Goal: Information Seeking & Learning: Check status

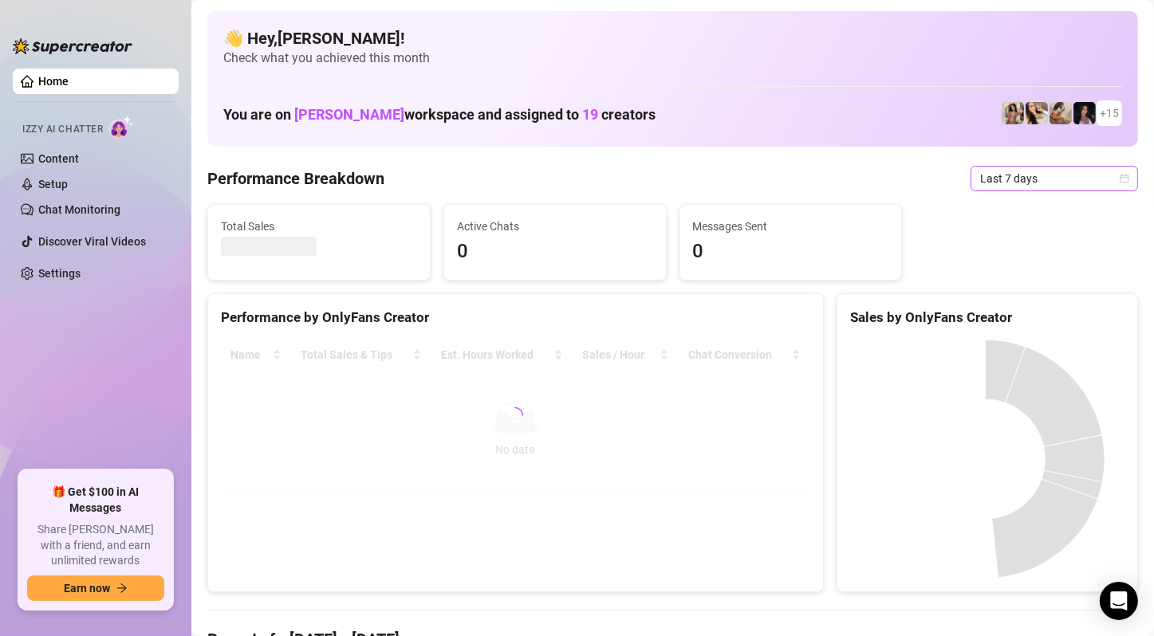
click at [1026, 182] on span "Last 7 days" at bounding box center [1054, 179] width 148 height 24
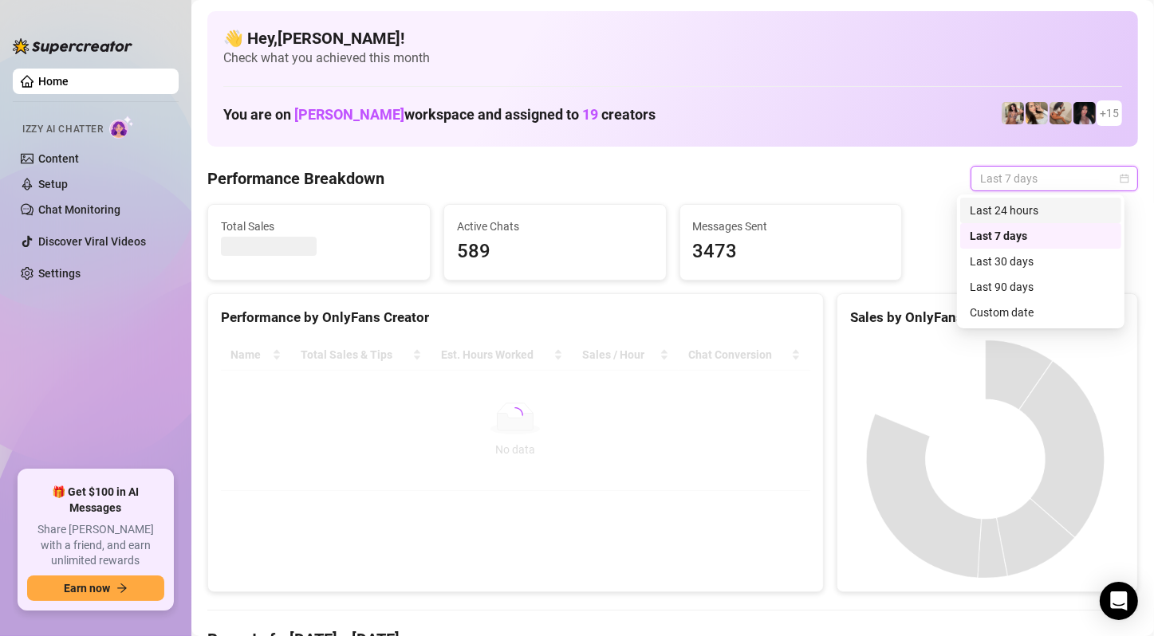
click at [1012, 210] on div "Last 24 hours" at bounding box center [1040, 211] width 142 height 18
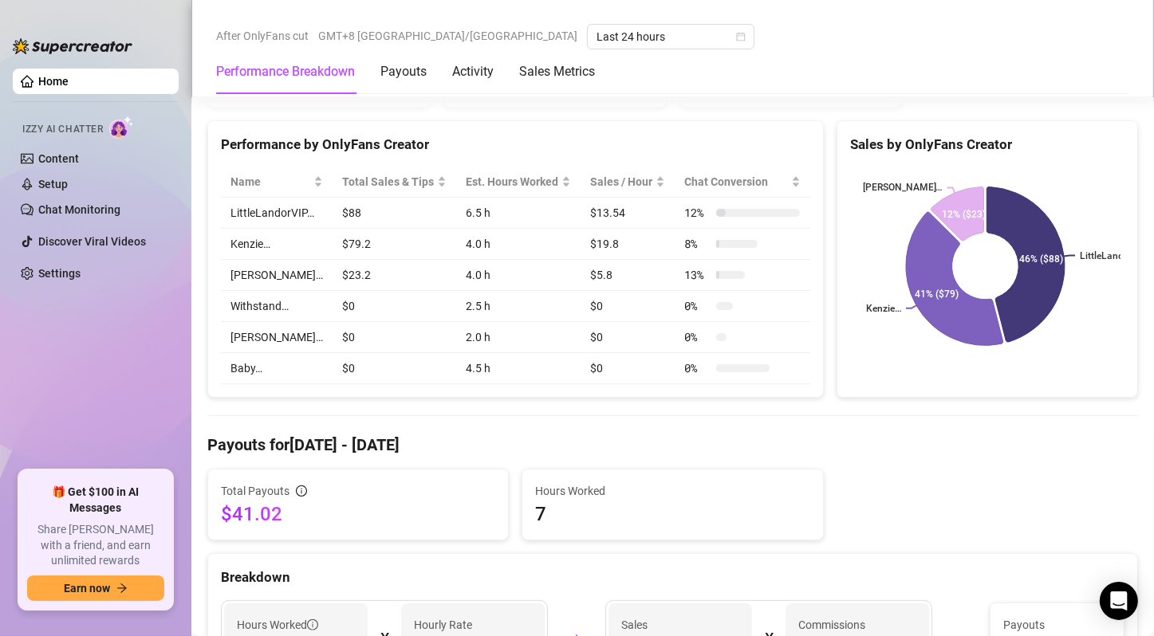
scroll to position [80, 0]
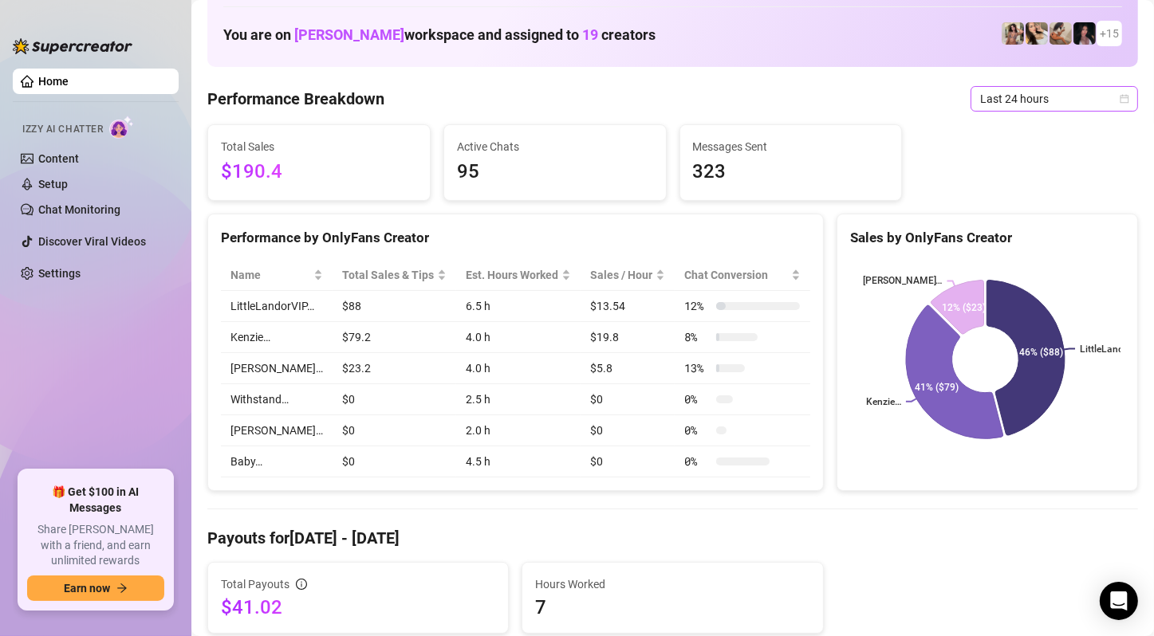
click at [1053, 98] on span "Last 24 hours" at bounding box center [1054, 99] width 148 height 24
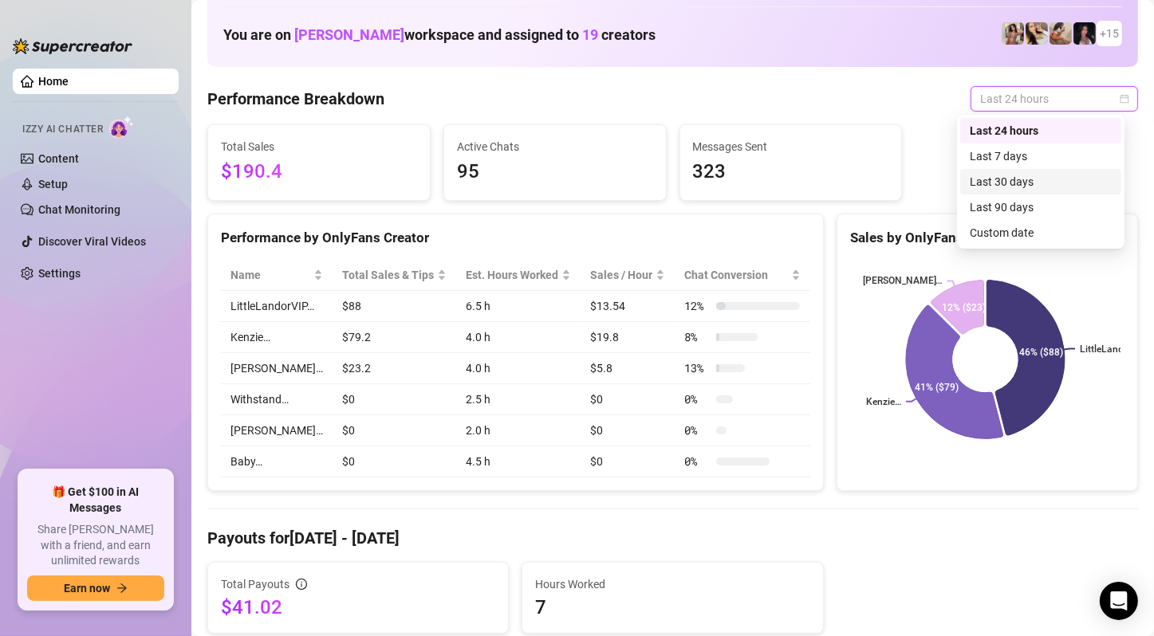
click at [1039, 172] on div "Last 30 days" at bounding box center [1040, 182] width 161 height 26
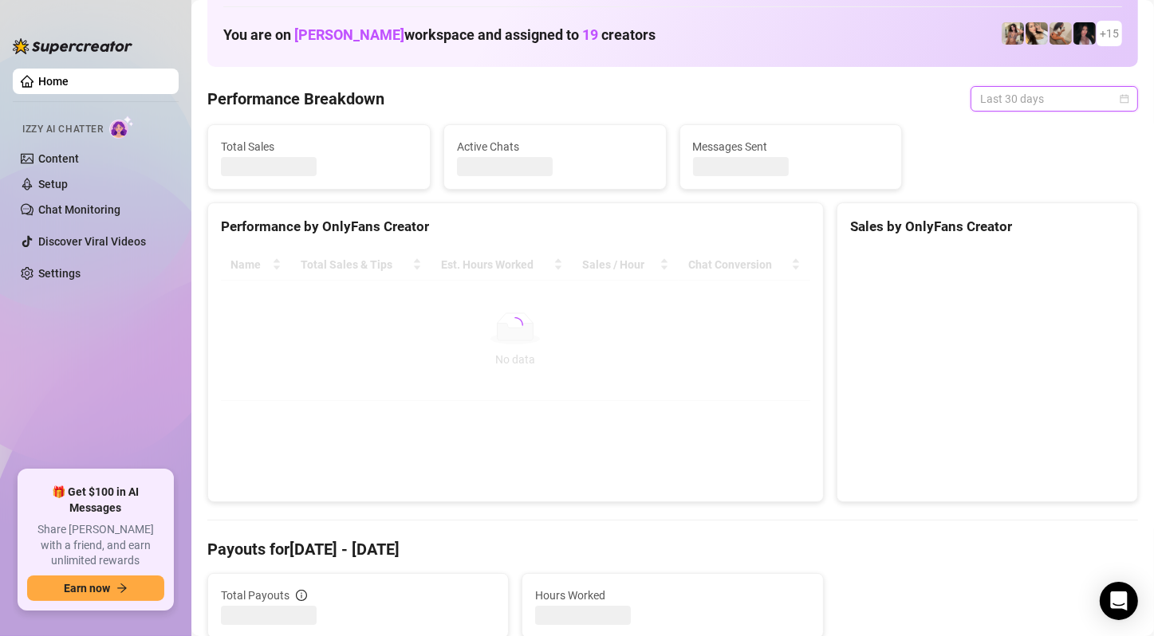
click at [1051, 106] on span "Last 30 days" at bounding box center [1054, 99] width 148 height 24
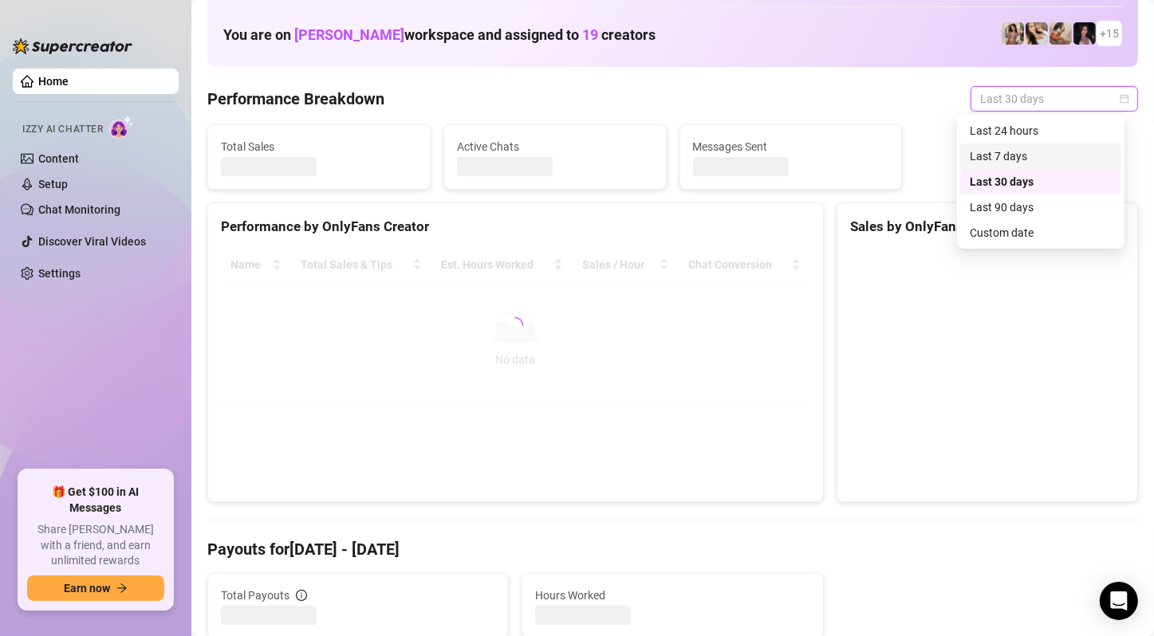
click at [1030, 151] on div "Last 7 days" at bounding box center [1040, 156] width 142 height 18
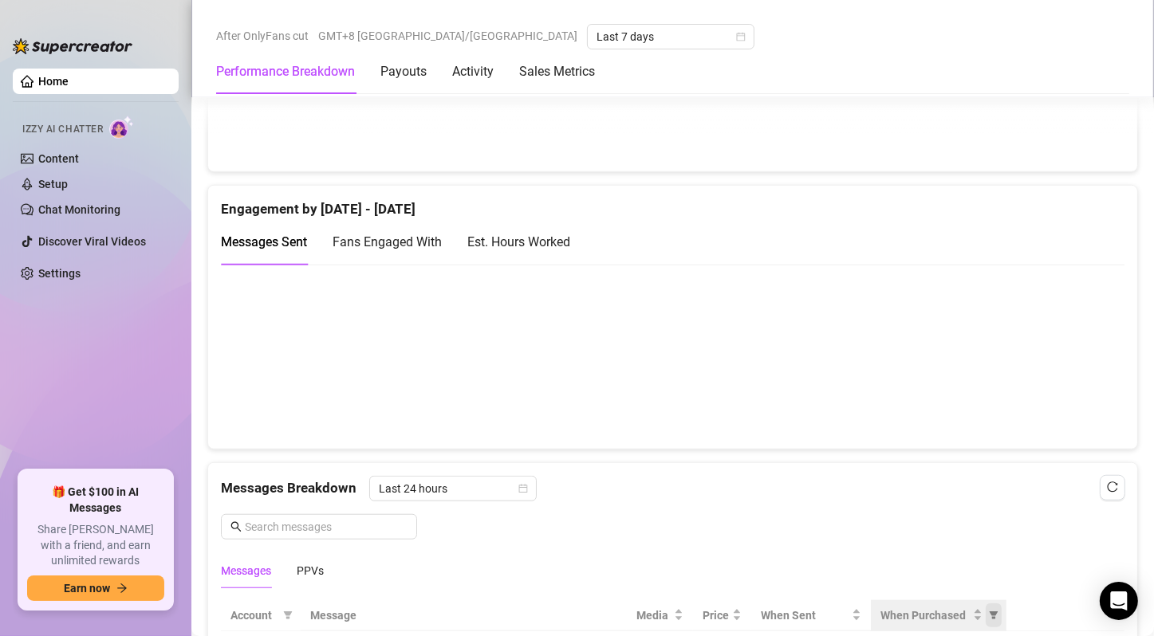
scroll to position [1435, 0]
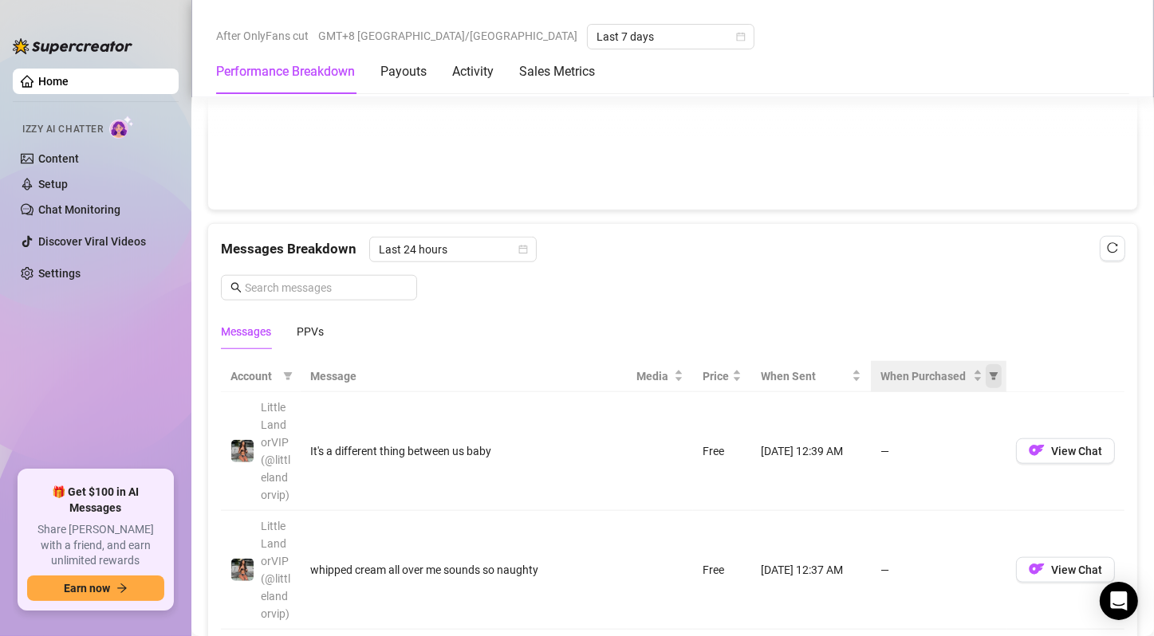
click at [989, 371] on icon "filter" at bounding box center [994, 376] width 10 height 10
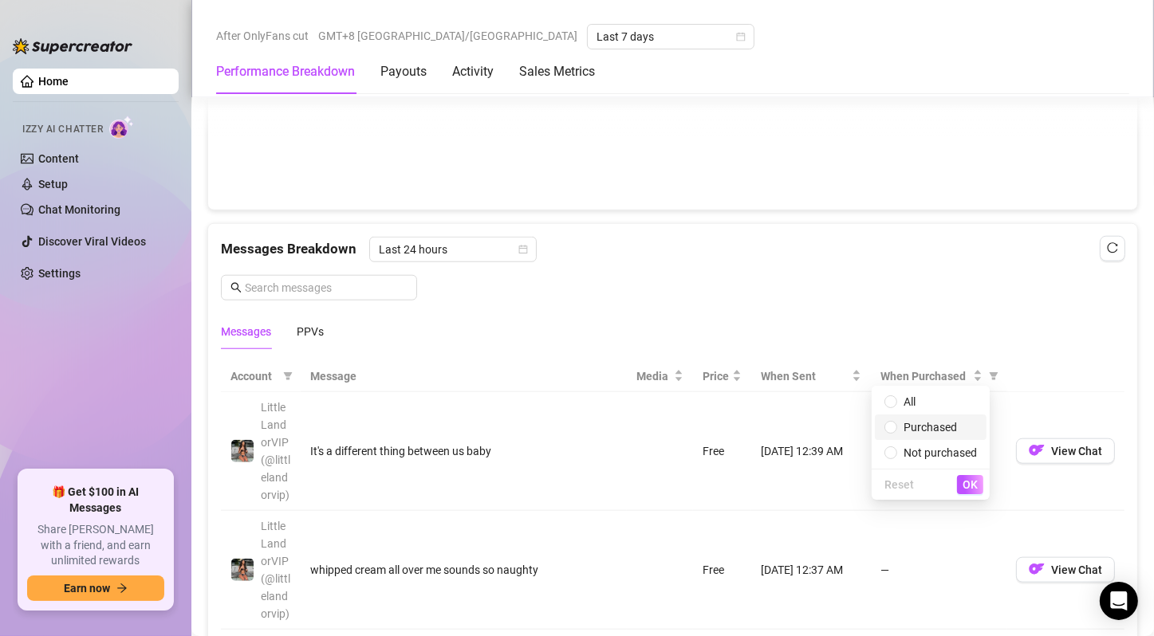
click at [934, 421] on span "Purchased" at bounding box center [929, 427] width 53 height 13
radio input "true"
click at [965, 485] on span "OK" at bounding box center [969, 484] width 15 height 13
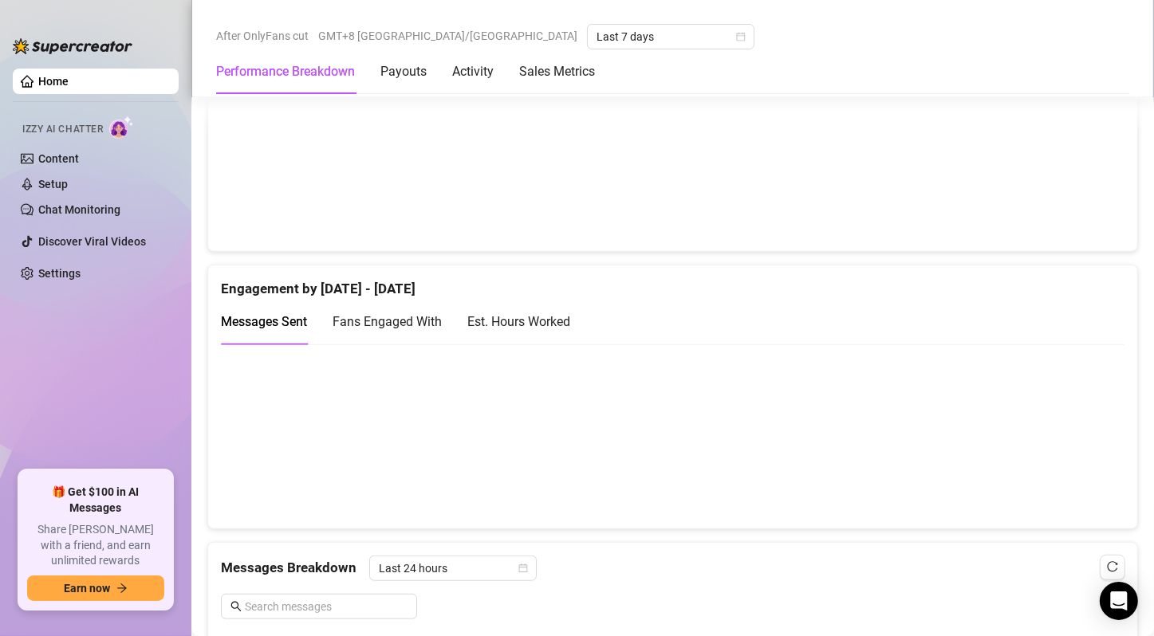
scroll to position [478, 0]
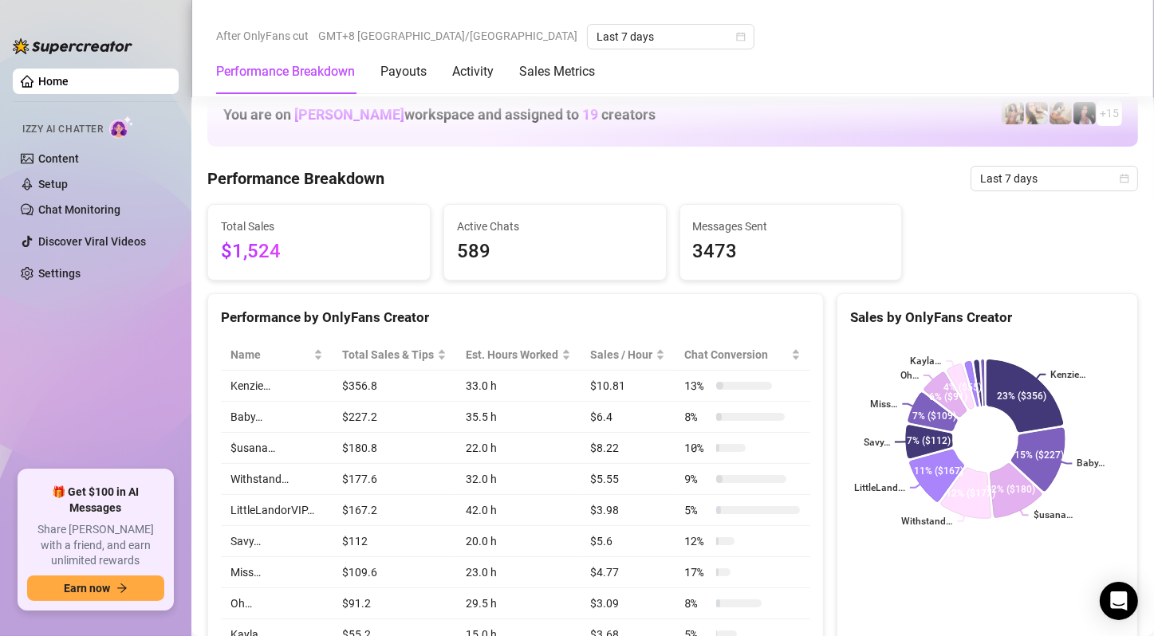
scroll to position [478, 0]
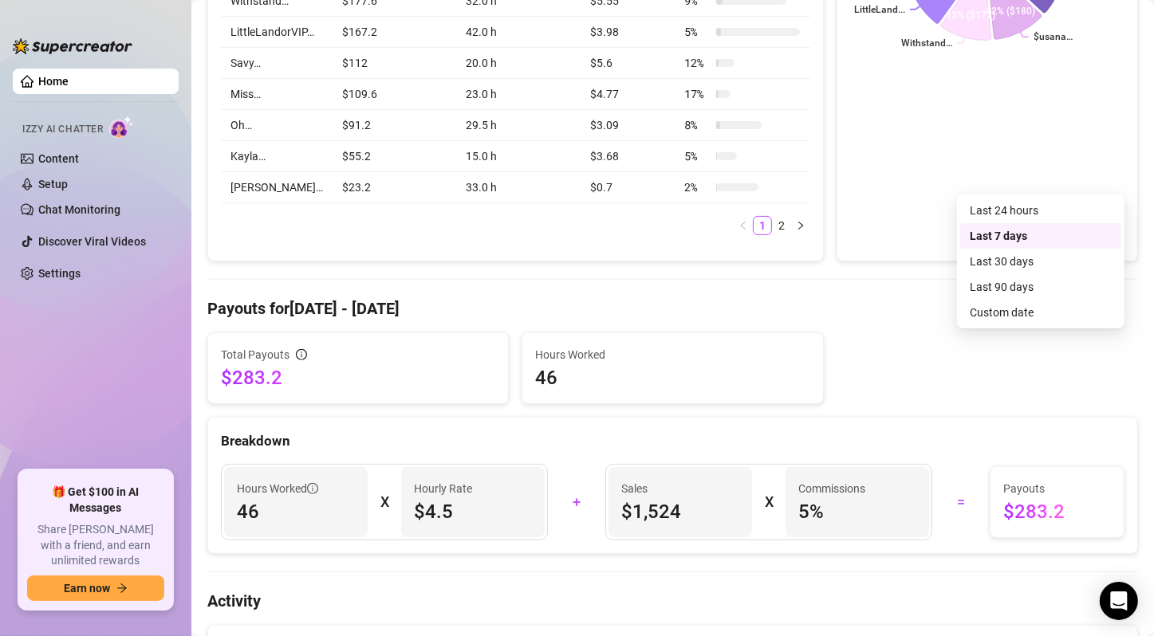
scroll to position [0, 0]
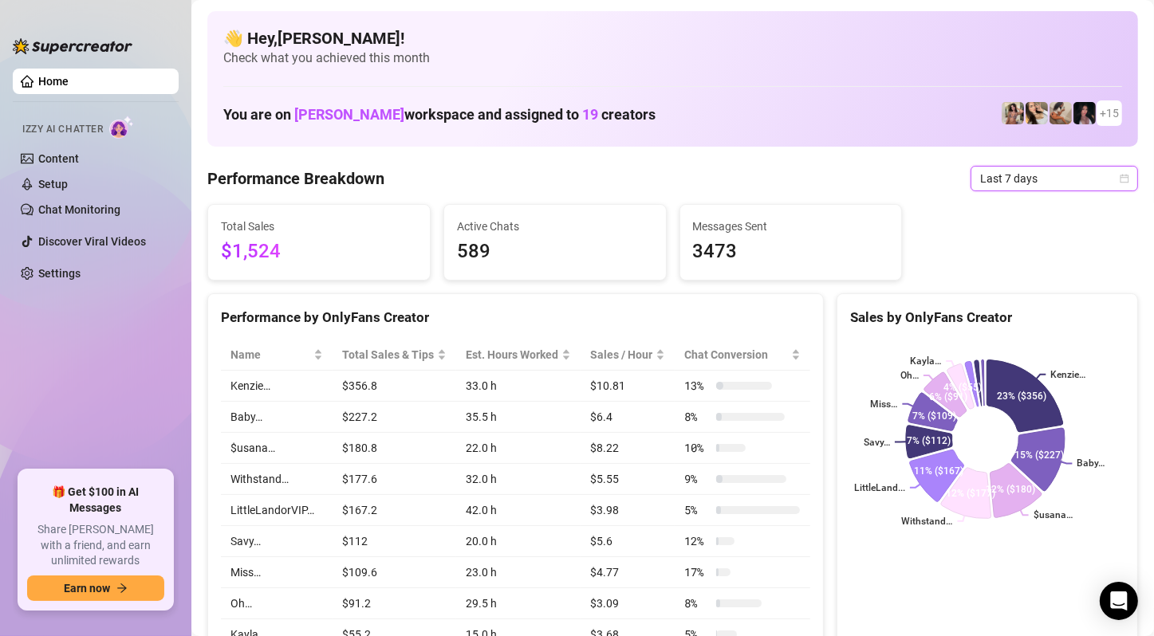
click at [1026, 179] on span "Last 7 days" at bounding box center [1054, 179] width 148 height 24
click at [1005, 188] on span "Last 7 days" at bounding box center [1054, 179] width 148 height 24
click at [1012, 171] on span "Last 7 days" at bounding box center [1054, 179] width 148 height 24
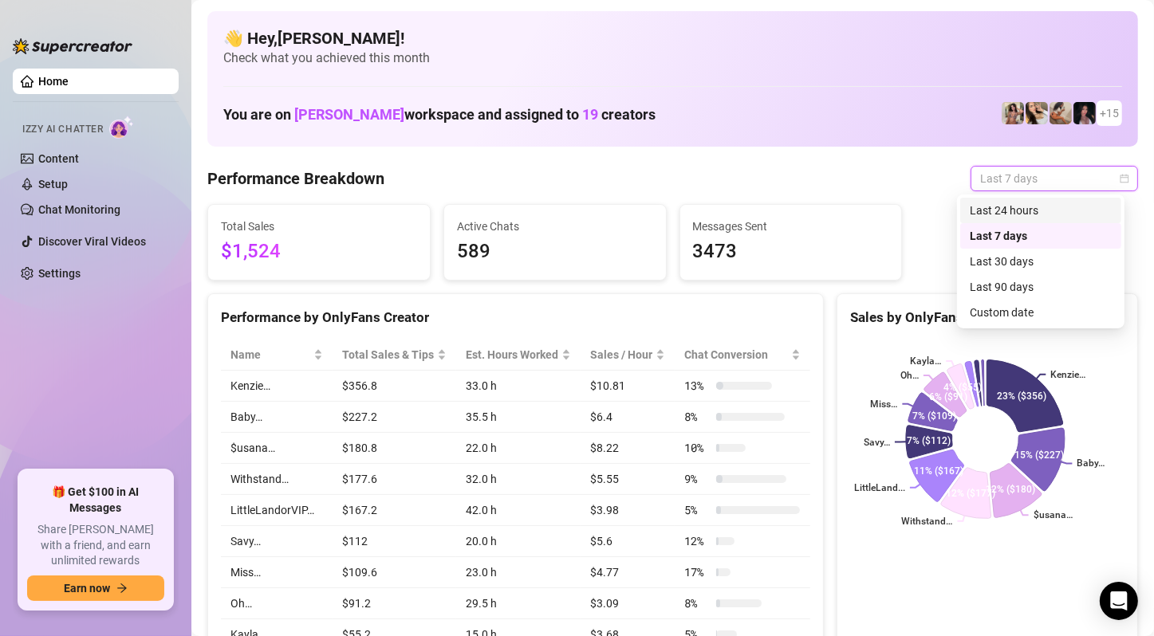
click at [1007, 210] on div "Last 24 hours" at bounding box center [1040, 211] width 142 height 18
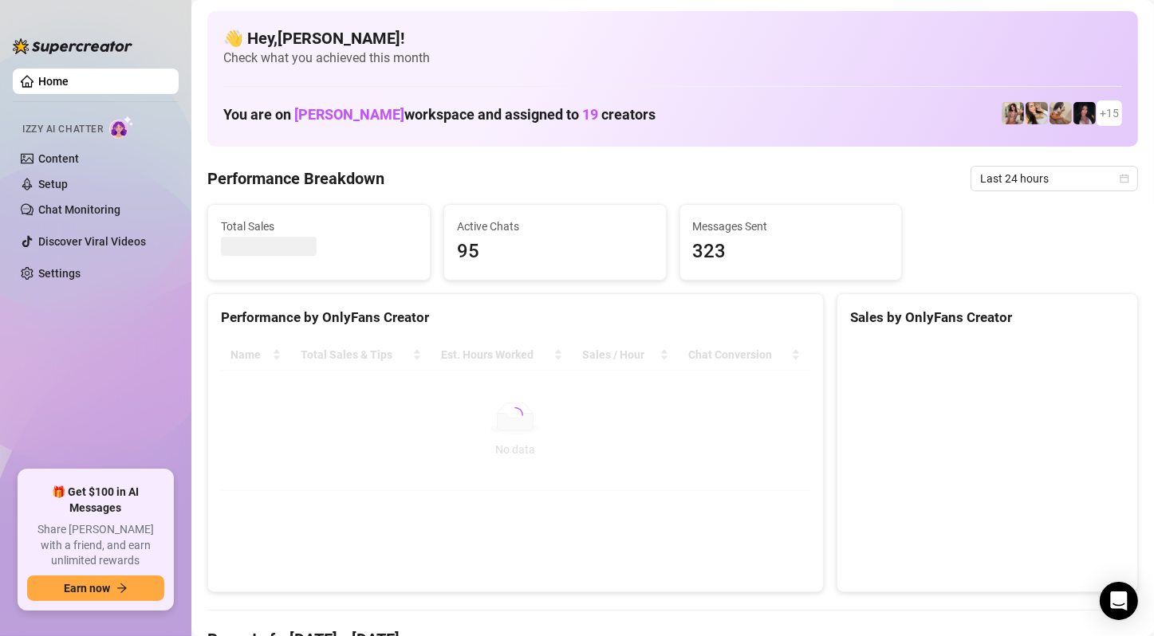
click at [1128, 268] on div "Total Sales Active Chats 95 Messages Sent 323" at bounding box center [672, 242] width 943 height 77
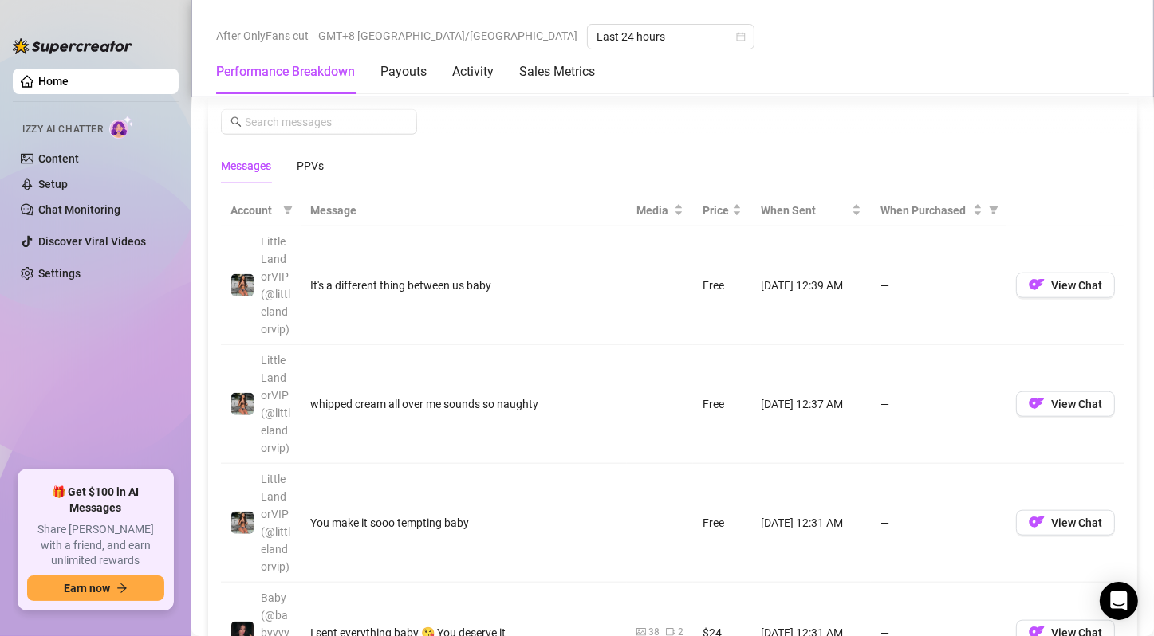
scroll to position [1435, 0]
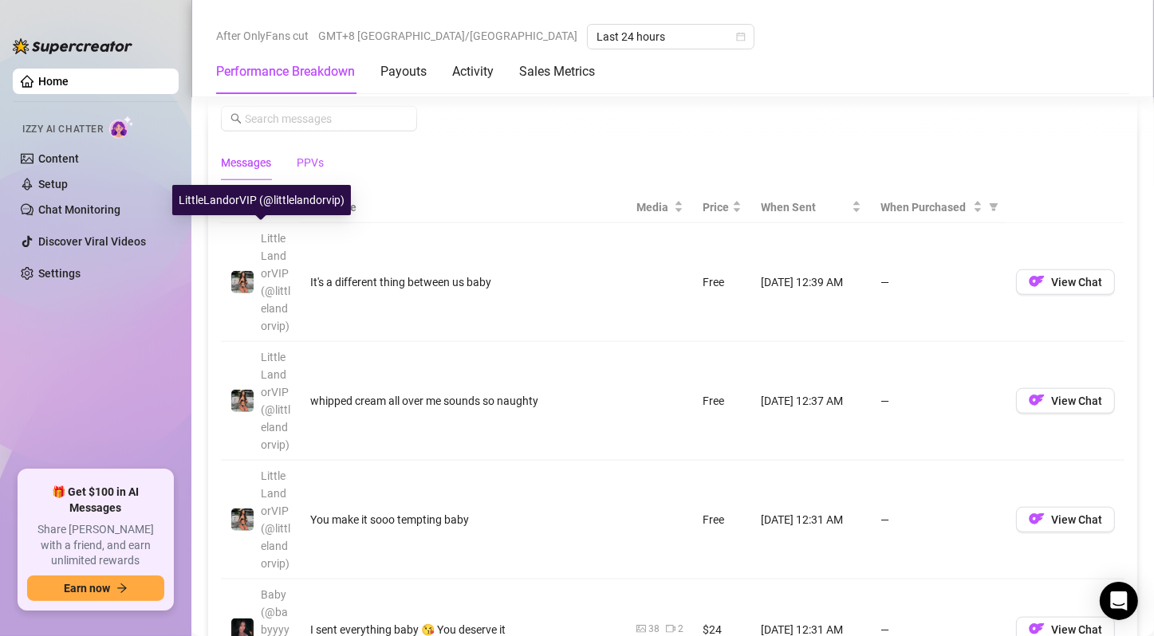
click at [307, 157] on div "PPVs" at bounding box center [310, 163] width 27 height 18
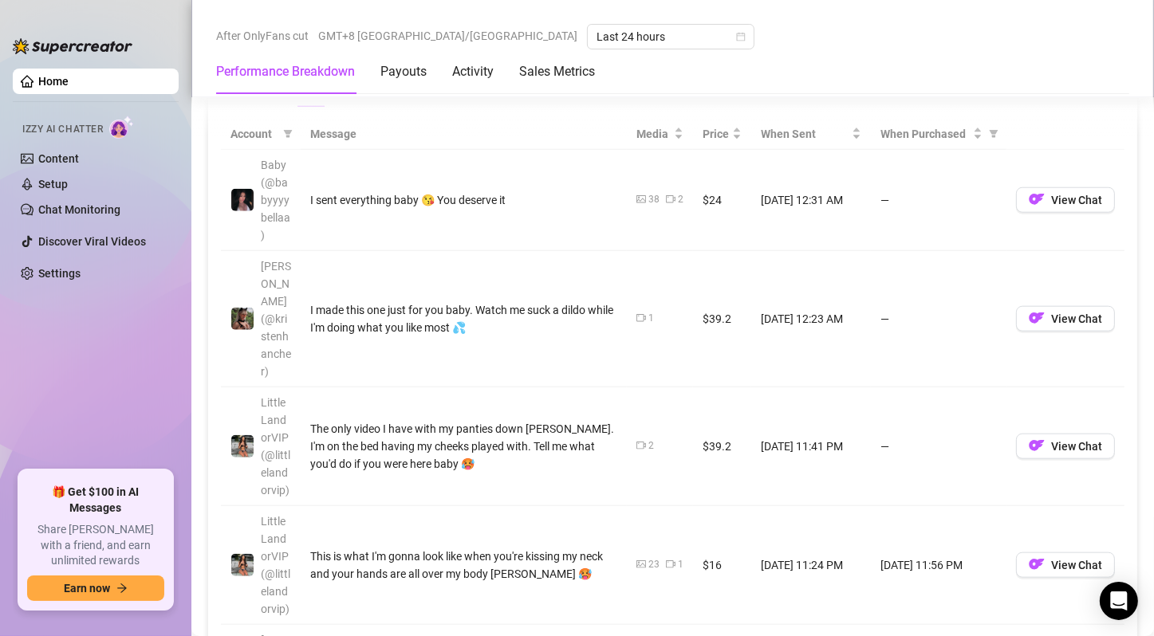
scroll to position [1515, 0]
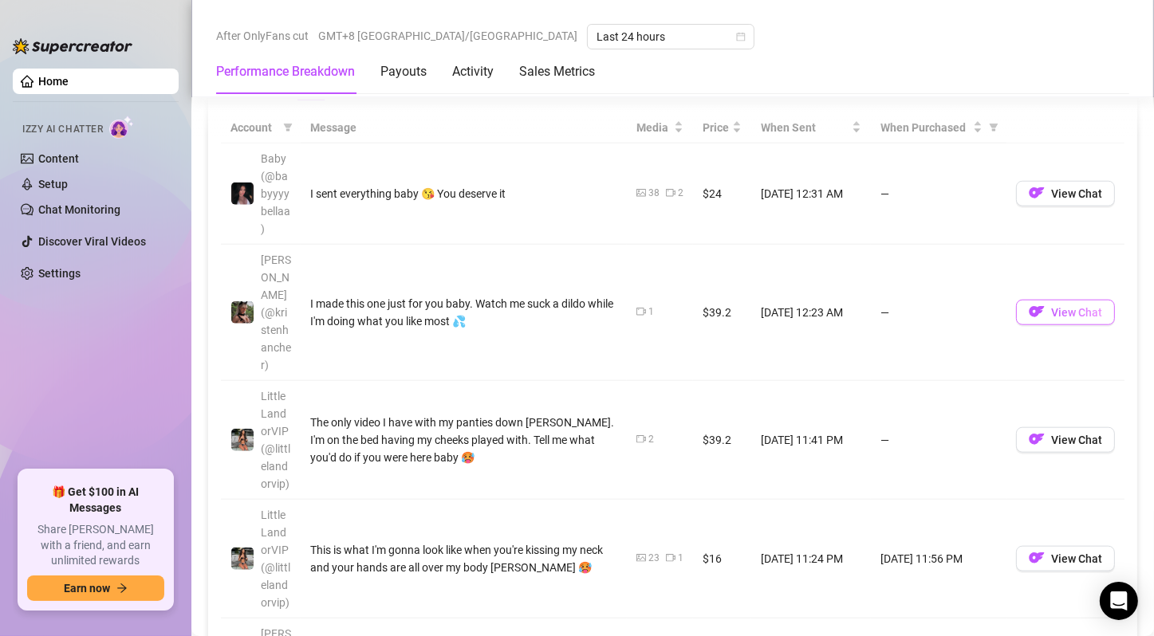
click at [1060, 306] on span "View Chat" at bounding box center [1076, 312] width 51 height 13
